Goal: Task Accomplishment & Management: Manage account settings

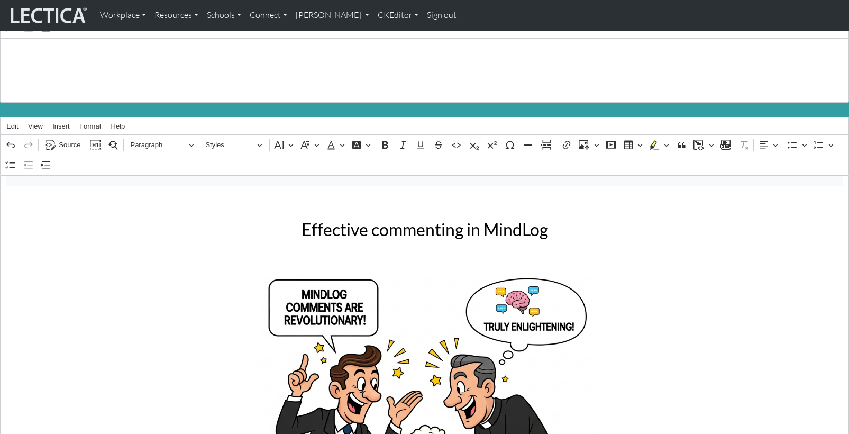
scroll to position [62, 0]
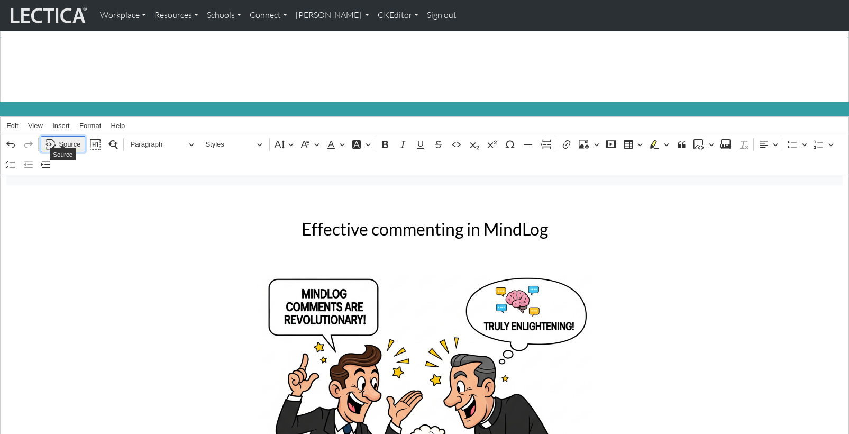
click at [68, 138] on span "Source" at bounding box center [70, 144] width 22 height 13
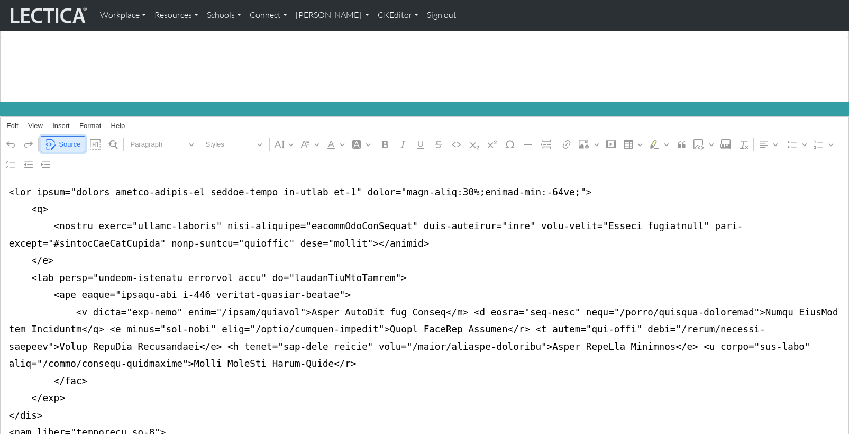
click at [68, 138] on span "Source" at bounding box center [70, 144] width 22 height 13
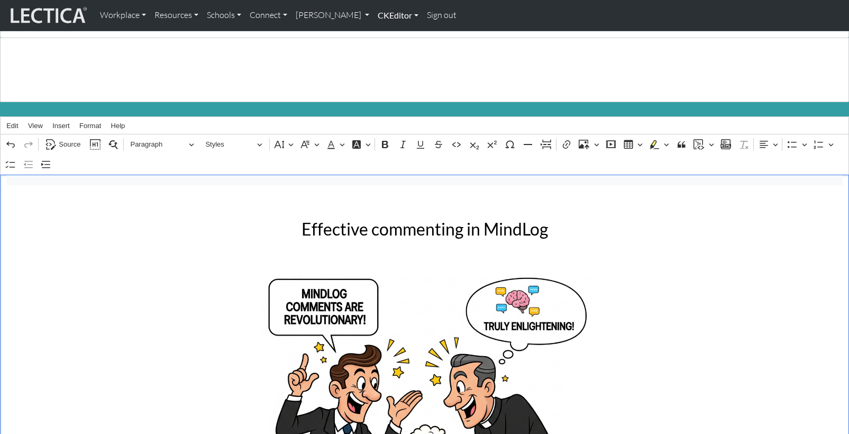
click at [373, 14] on link "CKEditor" at bounding box center [397, 15] width 49 height 22
click at [382, 36] on link "Edit" at bounding box center [392, 38] width 21 height 13
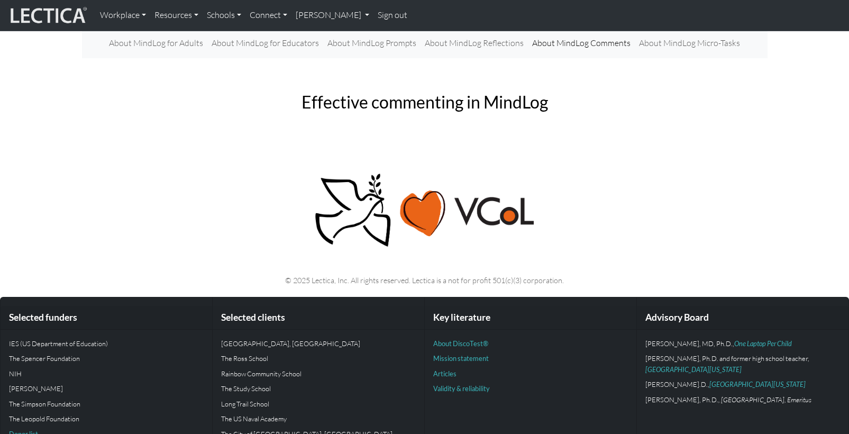
scroll to position [59, 0]
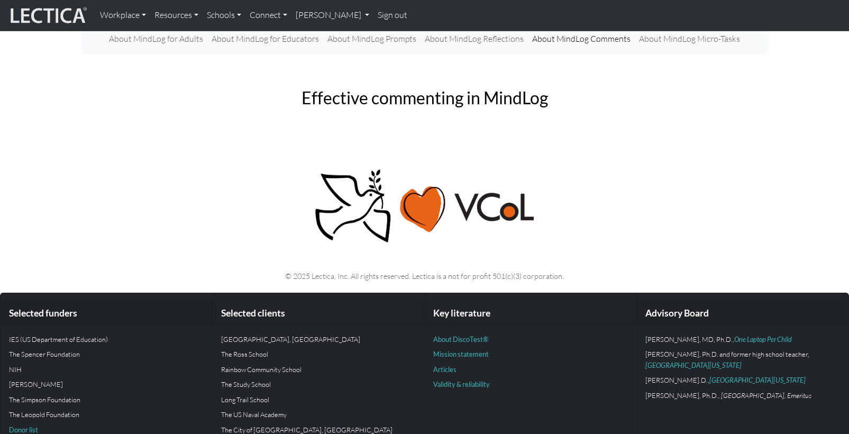
click at [373, 16] on link "Sign out" at bounding box center [392, 15] width 38 height 22
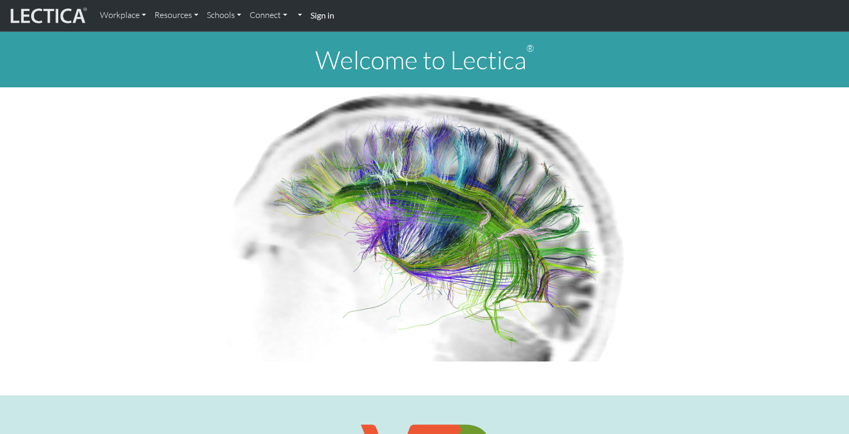
click at [310, 15] on strong "Sign in" at bounding box center [322, 15] width 24 height 10
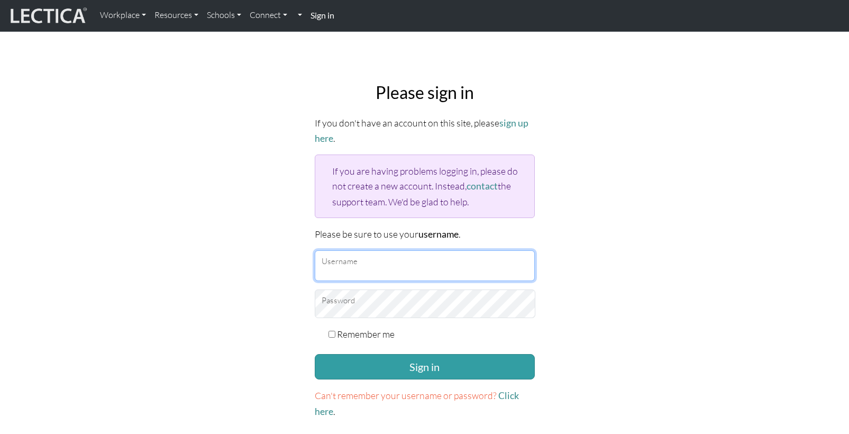
click at [361, 250] on input "Username" at bounding box center [425, 265] width 220 height 31
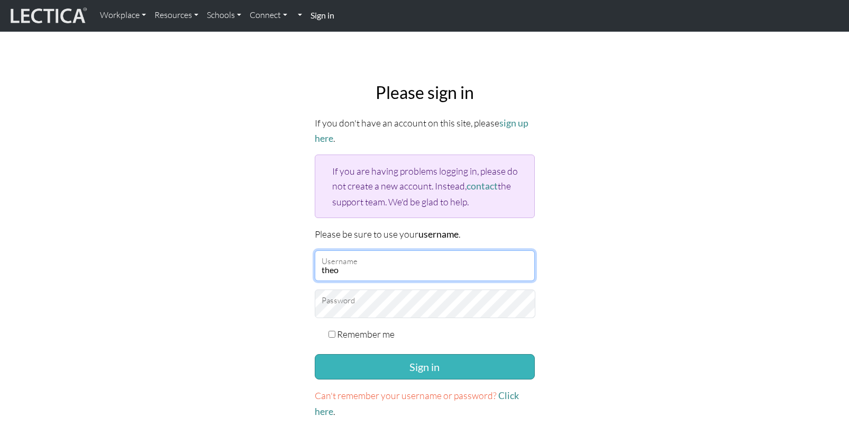
type input "theodawson"
click at [367, 354] on button "Sign in" at bounding box center [425, 366] width 220 height 25
